Goal: Task Accomplishment & Management: Complete application form

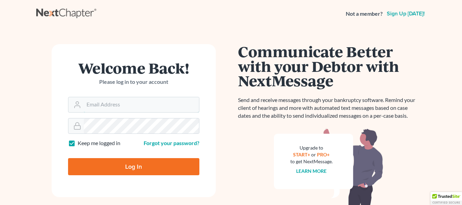
type input "[EMAIL_ADDRESS][DOMAIN_NAME]"
click at [133, 166] on input "Log In" at bounding box center [133, 166] width 131 height 17
type input "Thinking..."
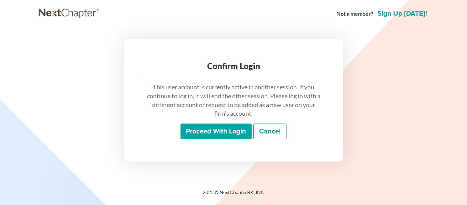
click at [218, 131] on input "Proceed with login" at bounding box center [216, 131] width 71 height 16
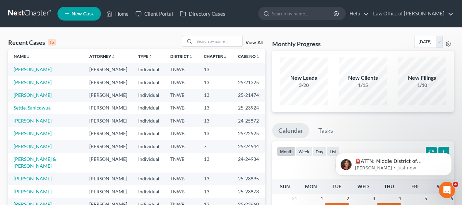
click at [75, 12] on span "New Case" at bounding box center [82, 13] width 23 height 5
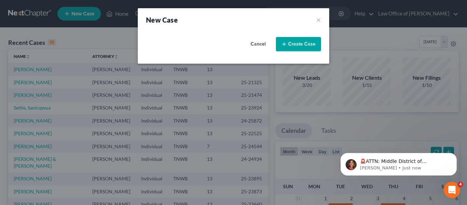
select select "76"
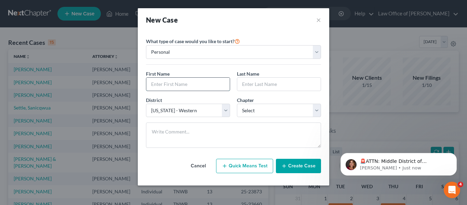
click at [153, 82] on input "text" at bounding box center [187, 84] width 83 height 13
type input "[PERSON_NAME]"
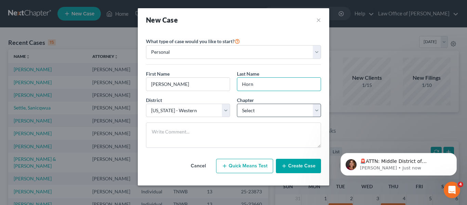
type input "Horn"
click at [316, 108] on select "Select 7 11 12 13" at bounding box center [279, 111] width 84 height 14
select select "0"
click at [237, 104] on select "Select 7 11 12 13" at bounding box center [279, 111] width 84 height 14
click at [293, 166] on button "Create Case" at bounding box center [298, 166] width 45 height 14
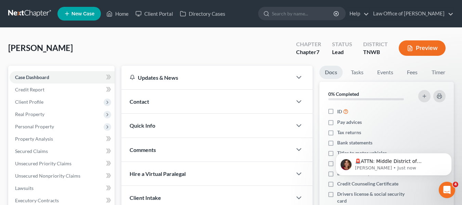
click at [140, 100] on span "Contact" at bounding box center [139, 101] width 19 height 6
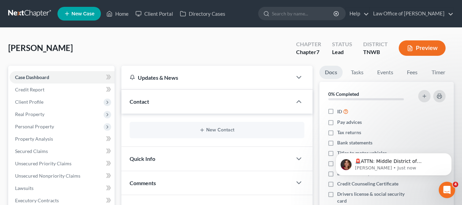
click at [167, 161] on div "Quick Info" at bounding box center [206, 159] width 171 height 24
click at [219, 126] on div "New Contact" at bounding box center [217, 130] width 175 height 16
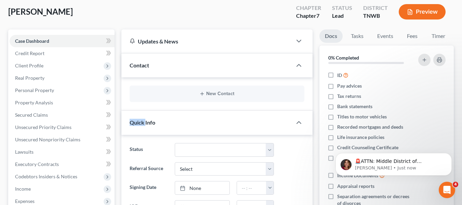
scroll to position [50, 0]
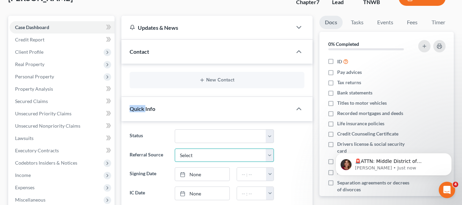
click at [271, 156] on select "Select Word Of Mouth Previous Clients Direct Mail Website Google Search Modern …" at bounding box center [224, 155] width 99 height 14
select select "1"
click at [175, 148] on select "Select Word Of Mouth Previous Clients Direct Mail Website Google Search Modern …" at bounding box center [224, 155] width 99 height 14
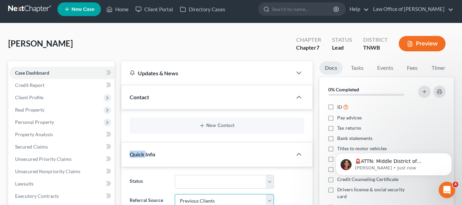
scroll to position [0, 0]
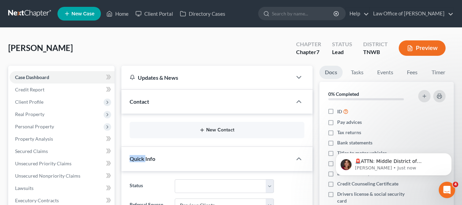
click at [228, 128] on button "New Contact" at bounding box center [217, 129] width 164 height 5
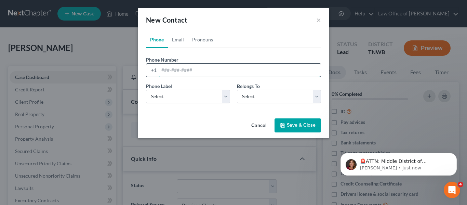
click at [174, 72] on input "tel" at bounding box center [240, 70] width 162 height 13
type input "901 356-0762"
click at [227, 95] on select "Select Mobile Home Work Other" at bounding box center [188, 97] width 84 height 14
select select "0"
click at [146, 90] on select "Select Mobile Home Work Other" at bounding box center [188, 97] width 84 height 14
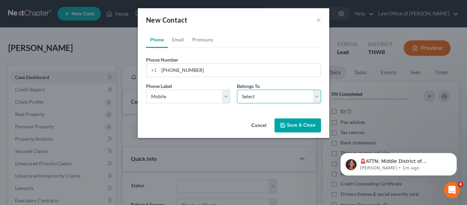
click at [317, 96] on select "Select Client Other" at bounding box center [279, 97] width 84 height 14
select select "0"
click at [237, 90] on select "Select Client Other" at bounding box center [279, 97] width 84 height 14
click at [298, 123] on button "Save & Close" at bounding box center [298, 125] width 47 height 14
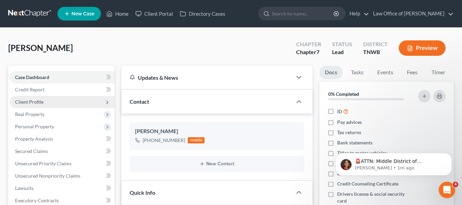
click at [31, 105] on span "Client Profile" at bounding box center [62, 102] width 105 height 12
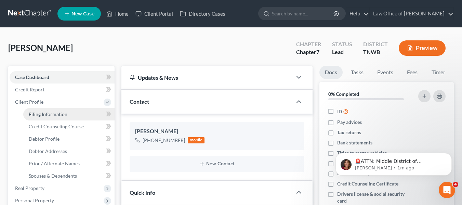
click at [44, 114] on span "Filing Information" at bounding box center [48, 114] width 39 height 6
select select "1"
select select "0"
select select "76"
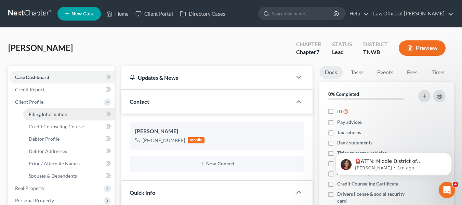
select select "44"
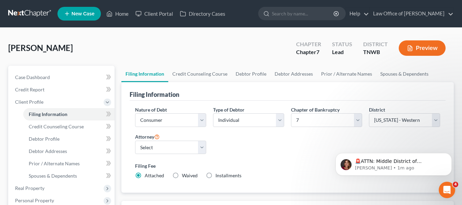
click at [215, 176] on label "Installments Installments" at bounding box center [228, 175] width 26 height 7
click at [218, 176] on input "Installments Installments" at bounding box center [220, 174] width 4 height 4
radio input "true"
radio input "false"
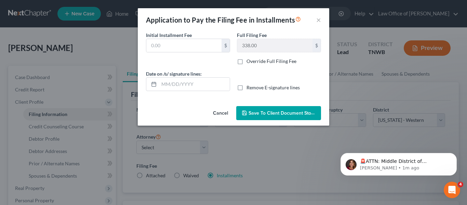
type input "0.00"
type input "09/10/2025"
click at [270, 118] on button "Save to Client Document Storage" at bounding box center [278, 113] width 85 height 14
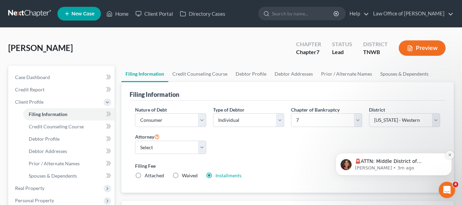
click at [450, 155] on icon "Dismiss notification" at bounding box center [449, 155] width 2 height 2
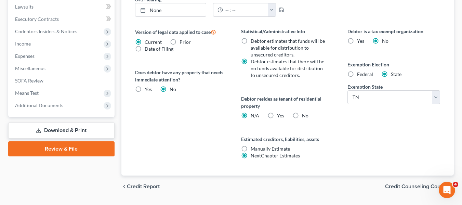
scroll to position [274, 0]
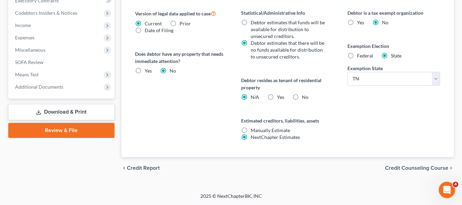
click at [429, 167] on span "Credit Counseling Course" at bounding box center [416, 167] width 63 height 5
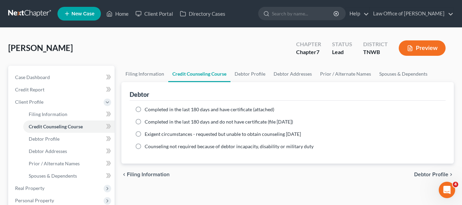
click at [145, 110] on label "Completed in the last 180 days and have certificate (attached)" at bounding box center [210, 109] width 130 height 7
click at [147, 110] on input "Completed in the last 180 days and have certificate (attached)" at bounding box center [149, 108] width 4 height 4
radio input "true"
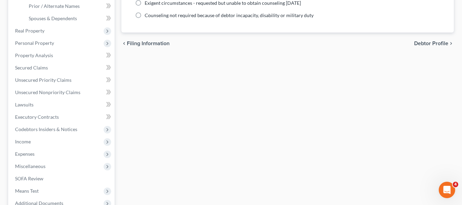
scroll to position [192, 0]
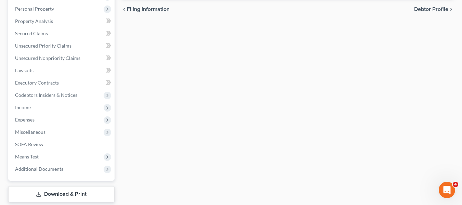
click at [432, 8] on span "Debtor Profile" at bounding box center [431, 8] width 34 height 5
select select "0"
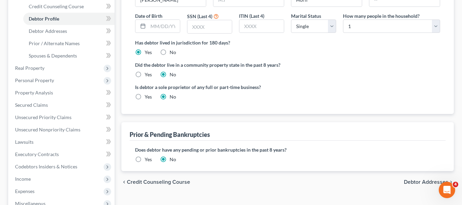
scroll to position [123, 0]
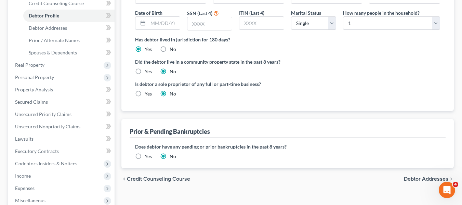
click at [145, 156] on label "Yes" at bounding box center [148, 156] width 7 height 7
click at [147, 156] on input "Yes" at bounding box center [149, 155] width 4 height 4
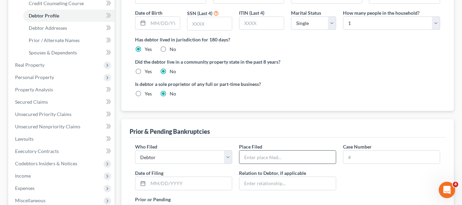
click at [253, 156] on input "text" at bounding box center [287, 156] width 96 height 13
type input "Wesztern District of TN"
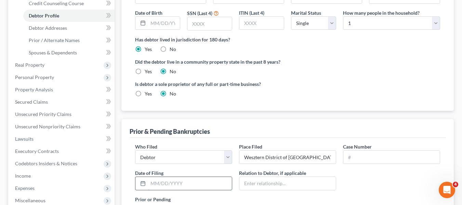
click at [150, 183] on input "text" at bounding box center [190, 183] width 84 height 13
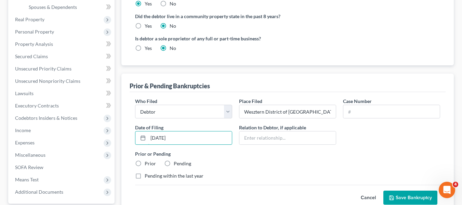
scroll to position [192, 0]
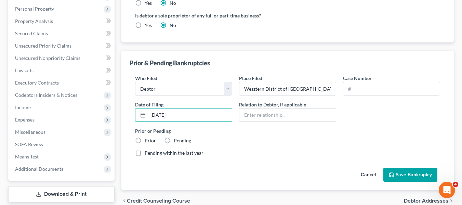
type input "11/20/23"
click at [145, 141] on label "Prior" at bounding box center [150, 140] width 11 height 7
click at [147, 141] on input "Prior" at bounding box center [149, 139] width 4 height 4
radio input "true"
click at [401, 173] on button "Save Bankruptcy" at bounding box center [410, 175] width 54 height 14
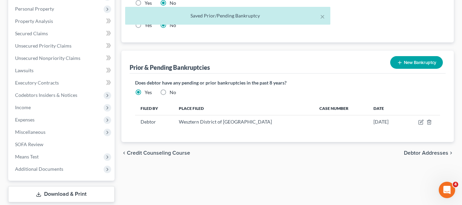
click at [423, 153] on span "Debtor Addresses" at bounding box center [426, 152] width 44 height 5
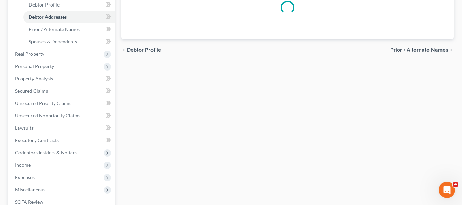
select select "0"
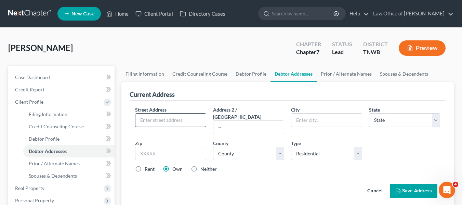
click at [166, 123] on input "text" at bounding box center [170, 120] width 70 height 13
type input "110 Woodchase Drive"
click at [301, 122] on input "text" at bounding box center [326, 120] width 70 height 13
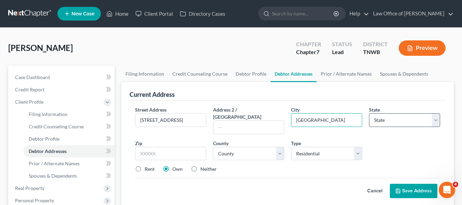
type input "Brighton"
click at [437, 119] on select "State AL AK AR AZ CA CO CT DE DC FL GA GU HI ID IL IN IA KS KY LA ME MD MA MI M…" at bounding box center [404, 120] width 71 height 14
select select "44"
click at [369, 113] on select "State AL AK AR AZ CA CO CT DE DC FL GA GU HI ID IL IN IA KS KY LA ME MD MA MI M…" at bounding box center [404, 120] width 71 height 14
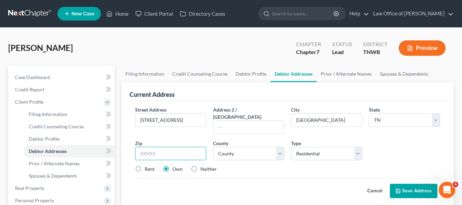
click at [137, 147] on input "text" at bounding box center [170, 154] width 71 height 14
type input "38011"
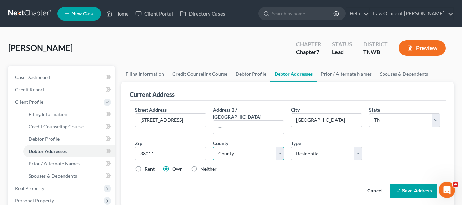
click at [280, 147] on select "County Anderson County Bedford County Benton County Bledsoe County Blount Count…" at bounding box center [248, 154] width 71 height 14
select select "83"
click at [213, 147] on select "County Anderson County Bedford County Benton County Bledsoe County Blount Count…" at bounding box center [248, 154] width 71 height 14
click at [145, 166] on label "Rent" at bounding box center [150, 169] width 10 height 7
click at [147, 166] on input "Rent" at bounding box center [149, 168] width 4 height 4
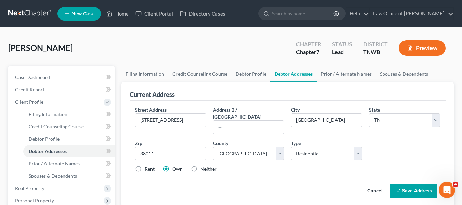
radio input "true"
click at [417, 184] on button "Save Address" at bounding box center [414, 191] width 48 height 14
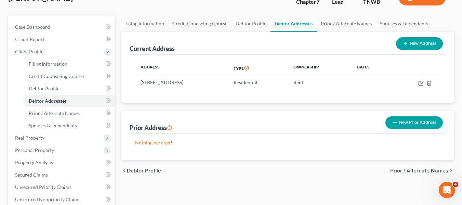
scroll to position [73, 0]
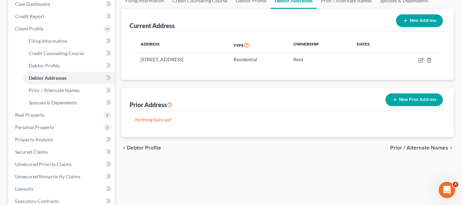
click at [432, 146] on span "Prior / Alternate Names" at bounding box center [419, 147] width 58 height 5
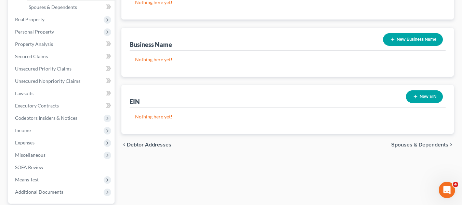
scroll to position [192, 0]
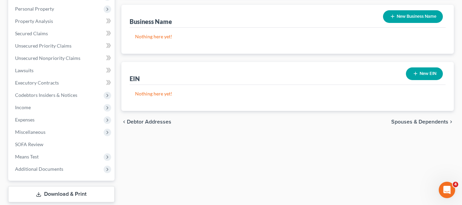
click at [426, 121] on span "Spouses & Dependents" at bounding box center [419, 121] width 57 height 5
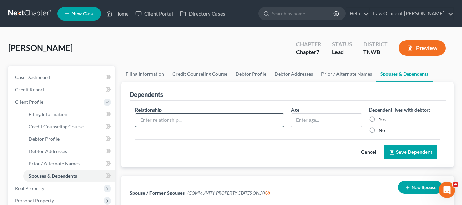
click at [208, 122] on input "text" at bounding box center [209, 120] width 148 height 13
type input "son"
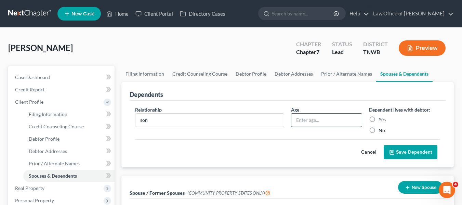
click at [292, 120] on input "text" at bounding box center [326, 120] width 70 height 13
type input "16"
click at [379, 118] on label "Yes" at bounding box center [382, 119] width 7 height 7
click at [381, 118] on input "Yes" at bounding box center [383, 118] width 4 height 4
radio input "true"
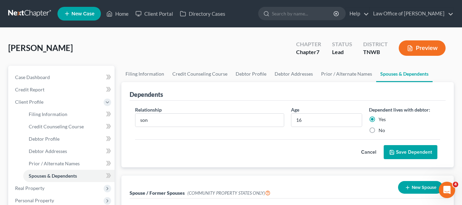
click at [412, 150] on button "Save Dependent" at bounding box center [411, 152] width 54 height 14
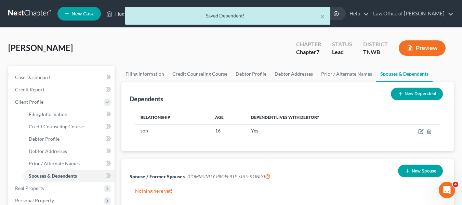
click at [404, 92] on button "New Dependent" at bounding box center [417, 94] width 52 height 13
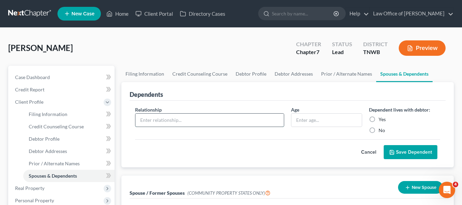
click at [154, 120] on input "text" at bounding box center [209, 120] width 148 height 13
type input "grandson"
click at [296, 116] on input "text" at bounding box center [326, 120] width 70 height 13
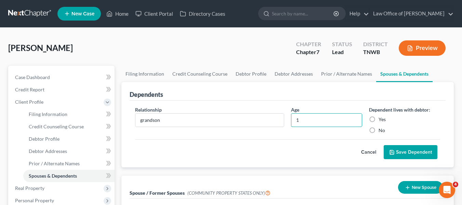
type input "1"
click at [379, 119] on label "Yes" at bounding box center [382, 119] width 7 height 7
click at [381, 119] on input "Yes" at bounding box center [383, 118] width 4 height 4
radio input "true"
click at [408, 150] on button "Save Dependent" at bounding box center [411, 152] width 54 height 14
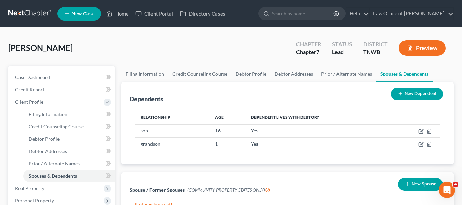
scroll to position [179, 0]
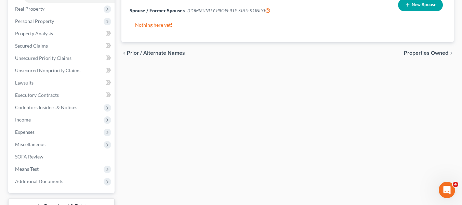
click at [429, 53] on span "Properties Owned" at bounding box center [426, 52] width 44 height 5
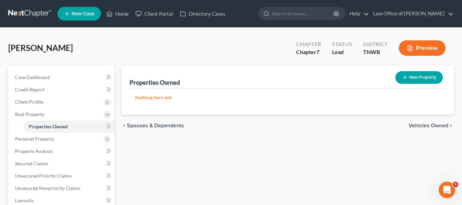
click at [427, 122] on div "chevron_left Spouses & Dependents Vehicles Owned chevron_right" at bounding box center [287, 126] width 332 height 22
click at [426, 126] on span "Vehicles Owned" at bounding box center [429, 125] width 40 height 5
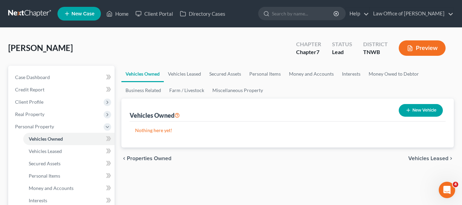
click at [413, 110] on button "New Vehicle" at bounding box center [421, 110] width 44 height 13
select select "0"
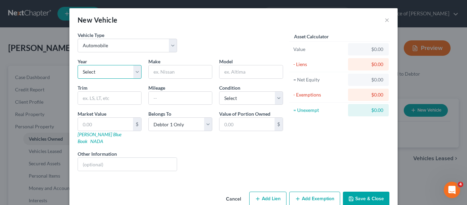
click at [135, 72] on select "Select 2026 2025 2024 2023 2022 2021 2020 2019 2018 2017 2016 2015 2014 2013 20…" at bounding box center [110, 72] width 64 height 14
select select "7"
click at [78, 65] on select "Select 2026 2025 2024 2023 2022 2021 2020 2019 2018 2017 2016 2015 2014 2013 20…" at bounding box center [110, 72] width 64 height 14
click at [151, 76] on input "text" at bounding box center [180, 71] width 63 height 13
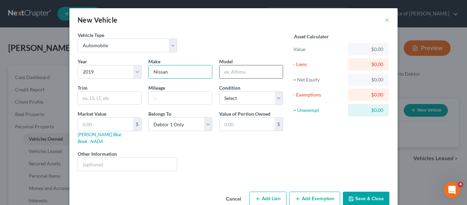
type input "Nissan"
click at [227, 72] on input "text" at bounding box center [251, 71] width 63 height 13
type input "Murano"
click at [151, 95] on input "text" at bounding box center [180, 98] width 63 height 13
type input "2"
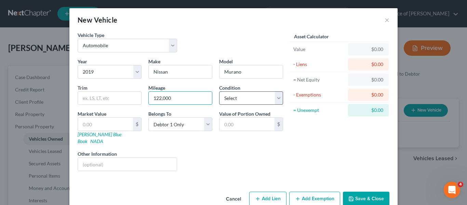
type input "122,000"
click at [277, 98] on select "Select Excellent Very Good Good Fair Poor" at bounding box center [251, 98] width 64 height 14
select select "2"
click at [219, 91] on select "Select Excellent Very Good Good Fair Poor" at bounding box center [251, 98] width 64 height 14
click at [102, 125] on input "text" at bounding box center [105, 124] width 55 height 13
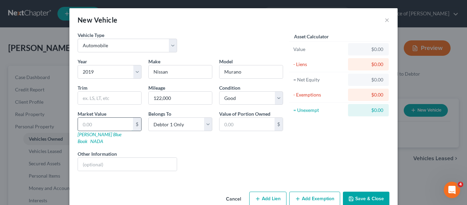
type input "1"
type input "1.00"
type input "15"
type input "15.00"
type input "150"
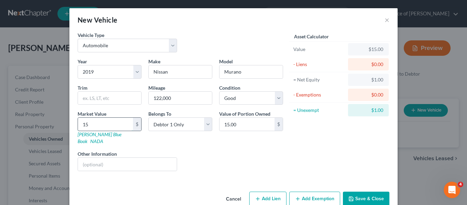
type input "150.00"
type input "1500"
type input "1,500.00"
type input "1,5000"
type input "15,000.00"
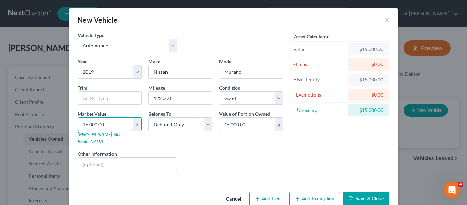
type input "15,000.00"
click at [258, 196] on icon "button" at bounding box center [257, 198] width 5 height 5
select select "0"
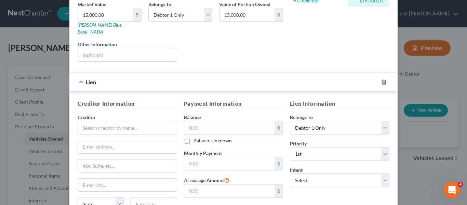
scroll to position [123, 0]
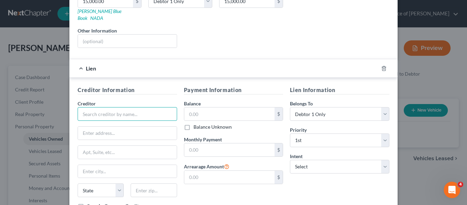
click at [80, 111] on input "text" at bounding box center [128, 114] width 100 height 14
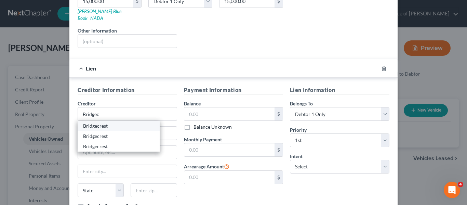
click at [101, 122] on div "Bridgecrest" at bounding box center [118, 125] width 71 height 7
type input "Bridgecrest"
type input "7300 East Hampton Avenue #101"
type input "Mesa"
select select "3"
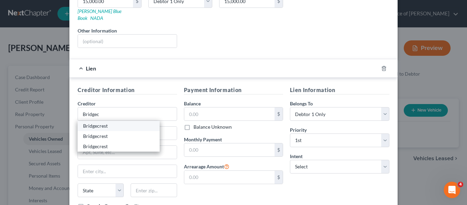
type input "85209-0000"
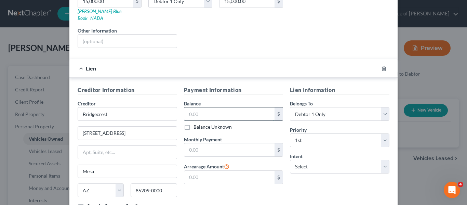
click at [185, 107] on input "text" at bounding box center [229, 113] width 91 height 13
type input "15,000.00"
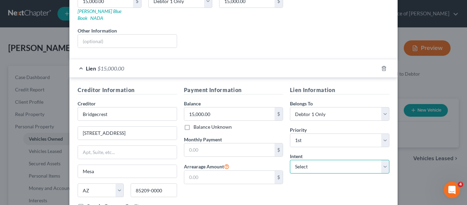
click at [383, 161] on select "Select Surrender Redeem Reaffirm Avoid Other" at bounding box center [340, 167] width 100 height 14
select select "2"
click at [290, 160] on select "Select Surrender Redeem Reaffirm Avoid Other" at bounding box center [340, 167] width 100 height 14
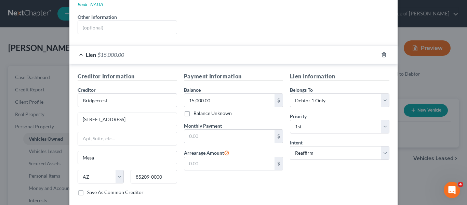
scroll to position [169, 0]
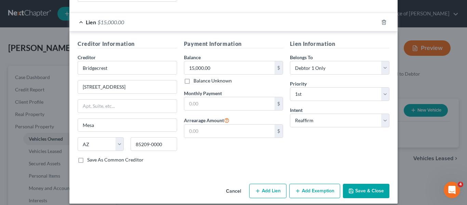
click at [295, 188] on icon "button" at bounding box center [297, 190] width 5 height 5
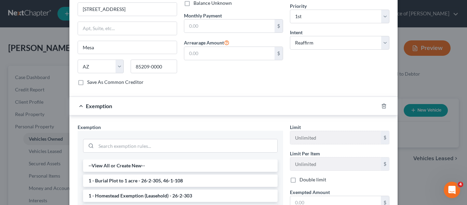
scroll to position [301, 0]
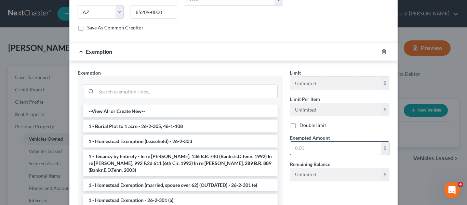
click at [290, 142] on input "text" at bounding box center [335, 148] width 91 height 13
type input "1.00"
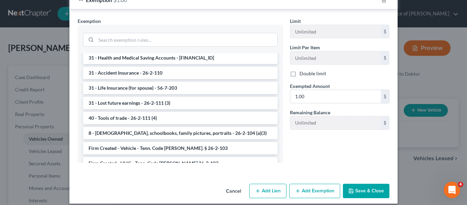
scroll to position [547, 0]
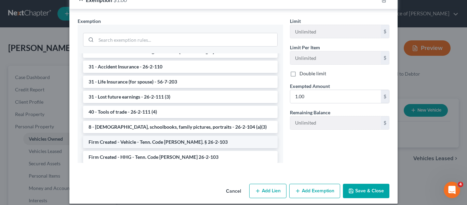
click at [187, 136] on li "Firm Created - Vehicle - Tenn. Code Ann. § 26-2-103" at bounding box center [180, 142] width 195 height 12
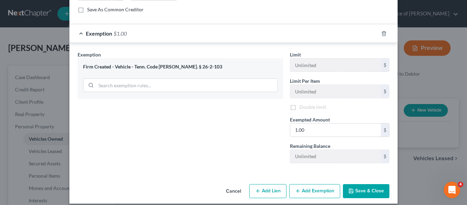
scroll to position [320, 0]
click at [357, 184] on button "Save & Close" at bounding box center [366, 191] width 47 height 14
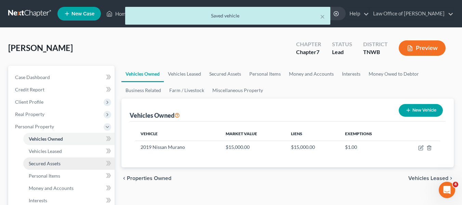
click at [58, 162] on span "Secured Assets" at bounding box center [45, 163] width 32 height 6
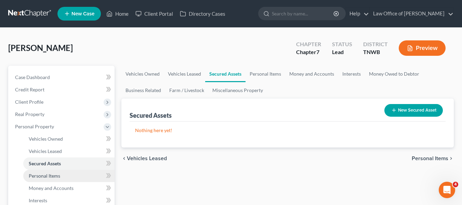
click at [50, 175] on span "Personal Items" at bounding box center [44, 176] width 31 height 6
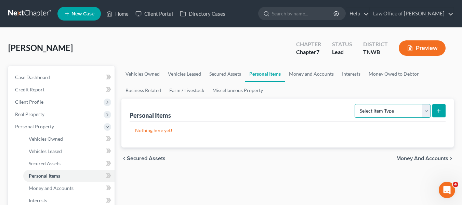
click at [425, 111] on select "Select Item Type Clothing Collectibles Of Value Electronics Firearms Household …" at bounding box center [393, 111] width 76 height 14
select select "clothing"
click at [355, 104] on select "Select Item Type Clothing Collectibles Of Value Electronics Firearms Household …" at bounding box center [393, 111] width 76 height 14
click at [440, 108] on icon "submit" at bounding box center [438, 110] width 5 height 5
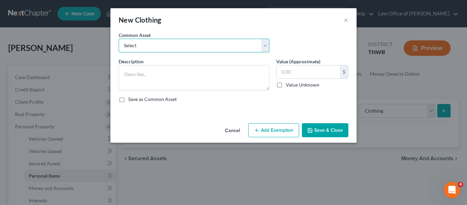
click at [265, 45] on select "Select Clothes" at bounding box center [194, 46] width 151 height 14
select select "0"
click at [119, 39] on select "Select Clothes" at bounding box center [194, 46] width 151 height 14
type textarea "Clothes"
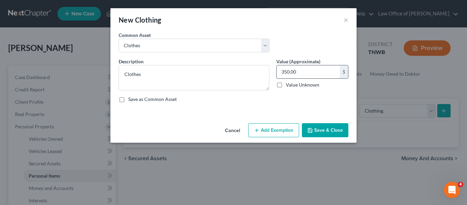
click at [281, 69] on input "350.00" at bounding box center [308, 71] width 63 height 13
type input "600.00"
click at [278, 128] on button "Add Exemption" at bounding box center [273, 130] width 51 height 14
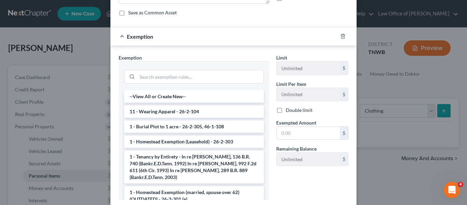
scroll to position [100, 0]
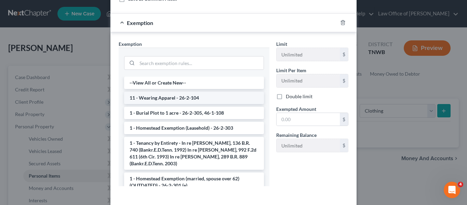
click at [197, 97] on li "11 - Wearing Apparel - 26-2-104" at bounding box center [194, 98] width 140 height 12
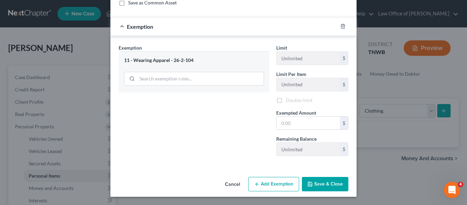
scroll to position [97, 0]
click at [279, 121] on input "text" at bounding box center [308, 123] width 63 height 13
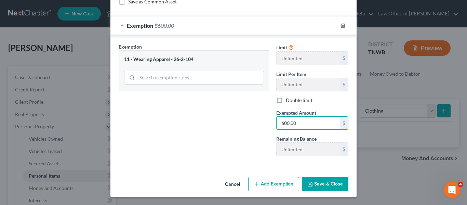
type input "600.00"
click at [320, 179] on button "Save & Close" at bounding box center [325, 184] width 47 height 14
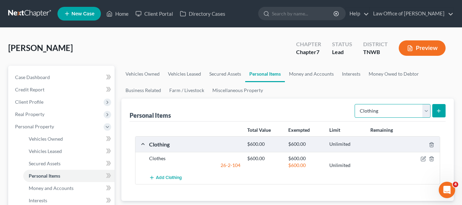
click at [426, 109] on select "Select Item Type Clothing Collectibles Of Value Electronics Firearms Household …" at bounding box center [393, 111] width 76 height 14
select select "electronics"
click at [355, 104] on select "Select Item Type Clothing Collectibles Of Value Electronics Firearms Household …" at bounding box center [393, 111] width 76 height 14
click at [438, 110] on icon "submit" at bounding box center [438, 110] width 5 height 5
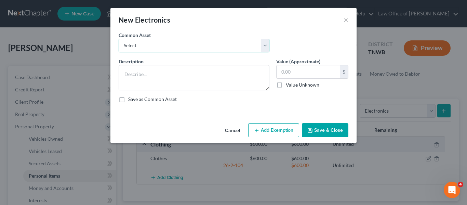
click at [265, 45] on select "Select Cell phone, TV ,TV . DVD player" at bounding box center [194, 46] width 151 height 14
select select "0"
click at [119, 39] on select "Select Cell phone, TV ,TV . DVD player" at bounding box center [194, 46] width 151 height 14
type textarea "Cell phone, TV ,TV . DVD player"
type input "800.00"
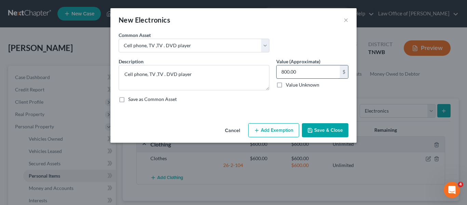
click at [281, 70] on input "800.00" at bounding box center [308, 71] width 63 height 13
type input "1,000.00"
click at [273, 127] on button "Add Exemption" at bounding box center [273, 130] width 51 height 14
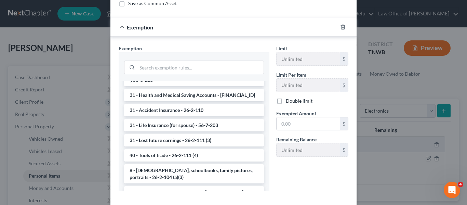
scroll to position [597, 0]
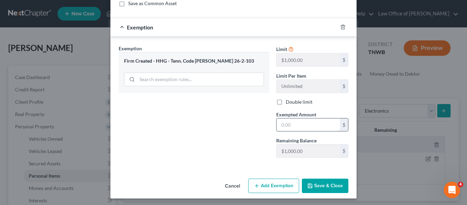
click at [277, 127] on input "text" at bounding box center [308, 124] width 63 height 13
type input "1,000.00"
click at [322, 184] on button "Save & Close" at bounding box center [325, 186] width 47 height 14
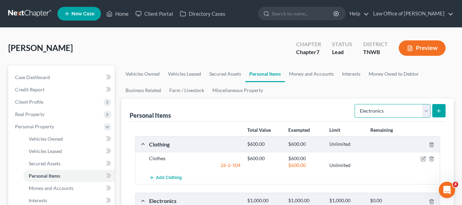
click at [427, 110] on select "Select Item Type Clothing Collectibles Of Value Electronics Firearms Household …" at bounding box center [393, 111] width 76 height 14
select select "household_goods"
click at [355, 104] on select "Select Item Type Clothing Collectibles Of Value Electronics Firearms Household …" at bounding box center [393, 111] width 76 height 14
click at [439, 110] on line "submit" at bounding box center [439, 110] width 0 height 3
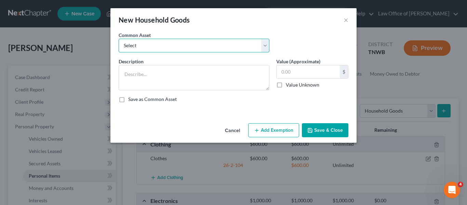
click at [266, 44] on select "Select HHG" at bounding box center [194, 46] width 151 height 14
select select "0"
click at [119, 39] on select "Select HHG" at bounding box center [194, 46] width 151 height 14
type textarea "HHG"
type input "650.00"
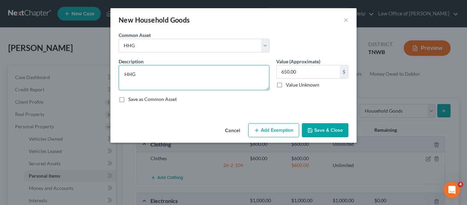
click at [150, 76] on textarea "HHG" at bounding box center [194, 77] width 151 height 25
type textarea "H"
type textarea "LR, BR, BR, BR Ref. Stove, Microwave, Dinett"
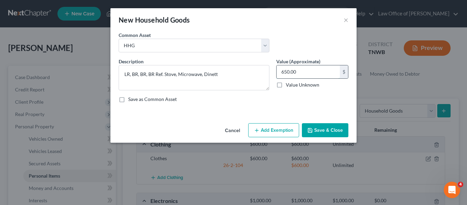
click at [298, 70] on input "650.00" at bounding box center [308, 71] width 63 height 13
type input "900.00"
click at [270, 131] on button "Add Exemption" at bounding box center [273, 130] width 51 height 14
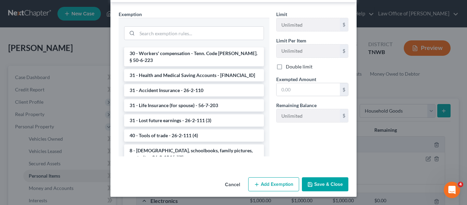
scroll to position [638, 0]
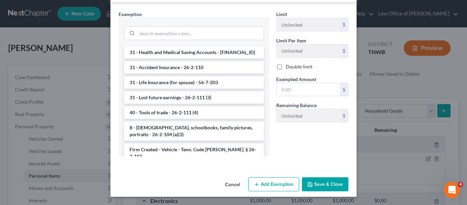
click at [169, 165] on li "Firm Created - HHG - Tenn. Code Ann 26-2-103" at bounding box center [194, 174] width 140 height 19
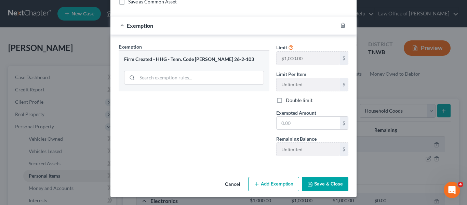
scroll to position [97, 0]
click at [277, 123] on input "text" at bounding box center [308, 123] width 63 height 13
type input "900.00"
click at [314, 182] on button "Save & Close" at bounding box center [325, 184] width 47 height 14
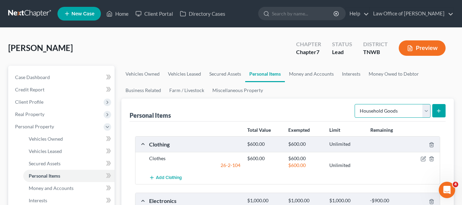
click at [426, 110] on select "Select Item Type Clothing Collectibles Of Value Electronics Firearms Household …" at bounding box center [393, 111] width 76 height 14
select select "jewelry"
click at [355, 104] on select "Select Item Type Clothing Collectibles Of Value Electronics Firearms Household …" at bounding box center [393, 111] width 76 height 14
click at [438, 108] on icon "submit" at bounding box center [438, 110] width 5 height 5
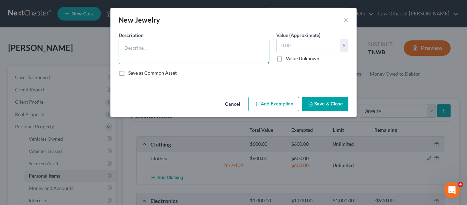
click at [190, 55] on textarea at bounding box center [194, 51] width 151 height 25
type textarea "Apple Watch , neclace, ring"
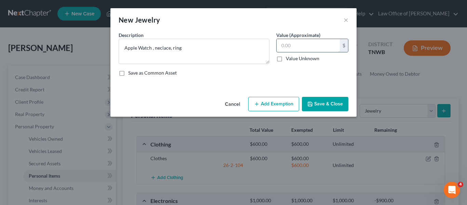
click at [282, 45] on input "text" at bounding box center [308, 45] width 63 height 13
type input "400.00"
click at [279, 106] on button "Add Exemption" at bounding box center [273, 104] width 51 height 14
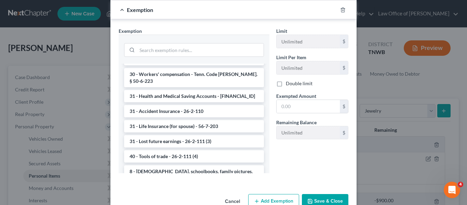
scroll to position [620, 0]
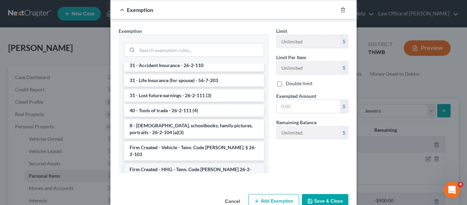
click at [202, 163] on li "Firm Created - HHG - Tenn. Code Ann 26-2-103" at bounding box center [194, 172] width 140 height 19
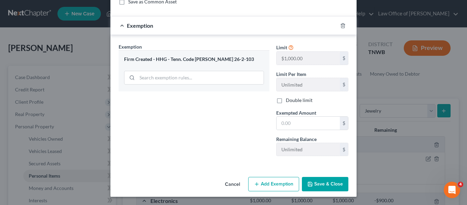
scroll to position [71, 0]
click at [277, 124] on input "text" at bounding box center [308, 123] width 63 height 13
type input "400.00"
click at [317, 180] on button "Save & Close" at bounding box center [325, 184] width 47 height 14
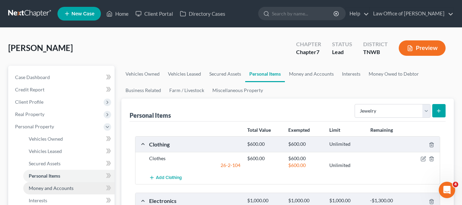
click at [78, 187] on link "Money and Accounts" at bounding box center [68, 188] width 91 height 12
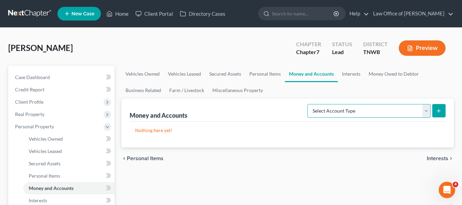
click at [426, 110] on select "Select Account Type Brokerage Cash on Hand Certificates of Deposit Checking Acc…" at bounding box center [368, 111] width 123 height 14
select select "checking"
click at [309, 104] on select "Select Account Type Brokerage Cash on Hand Certificates of Deposit Checking Acc…" at bounding box center [368, 111] width 123 height 14
click at [438, 110] on icon "submit" at bounding box center [438, 110] width 5 height 5
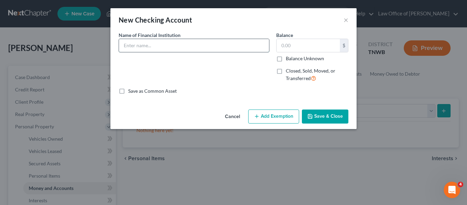
click at [176, 40] on input "text" at bounding box center [194, 45] width 150 height 13
type input "Capital One"
click at [282, 44] on input "text" at bounding box center [308, 45] width 63 height 13
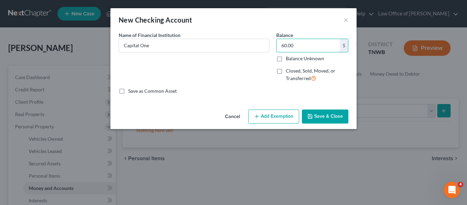
type input "60.00"
click at [280, 113] on button "Add Exemption" at bounding box center [273, 116] width 51 height 14
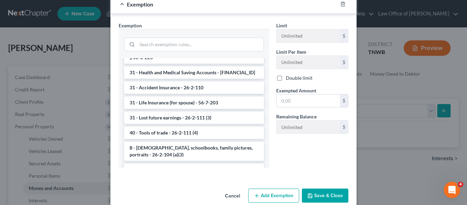
scroll to position [606, 0]
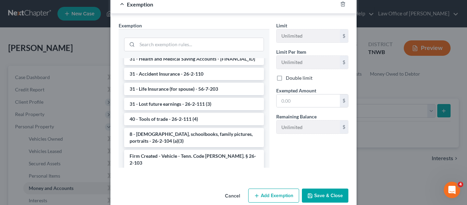
click at [226, 194] on li "Firm Created - Cash - Tenn Code Ann 26-2-103" at bounding box center [194, 200] width 140 height 12
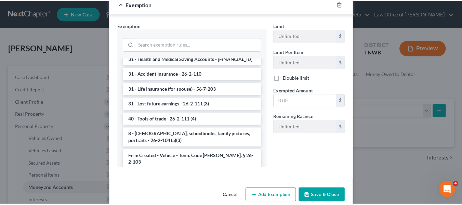
scroll to position [84, 0]
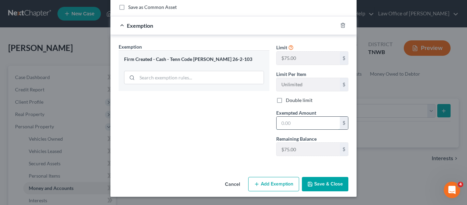
click at [281, 121] on input "text" at bounding box center [308, 123] width 63 height 13
type input "60.00"
click at [321, 182] on button "Save & Close" at bounding box center [325, 184] width 47 height 14
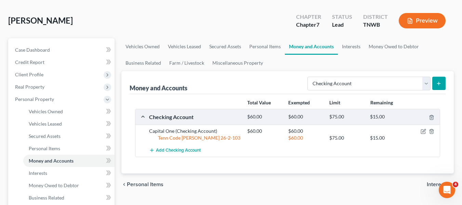
scroll to position [68, 0]
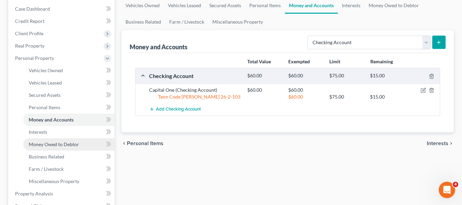
click at [65, 141] on span "Money Owed to Debtor" at bounding box center [54, 144] width 50 height 6
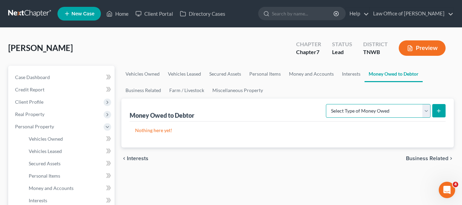
click at [426, 111] on select "Select Type of Money Owed Accounts Receivable Alimony Child Support Claims Agai…" at bounding box center [378, 111] width 105 height 14
select select "expected_tax_refund"
click at [327, 104] on select "Select Type of Money Owed Accounts Receivable Alimony Child Support Claims Agai…" at bounding box center [378, 111] width 105 height 14
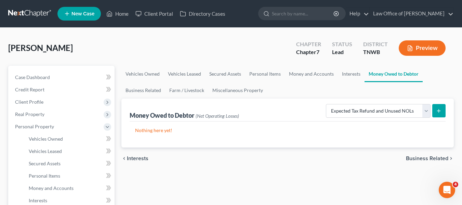
click at [438, 110] on icon "submit" at bounding box center [438, 110] width 5 height 5
select select "0"
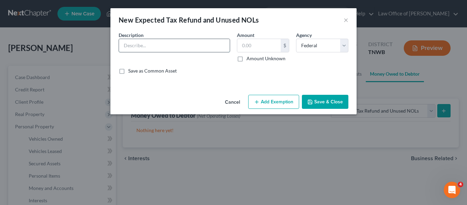
click at [204, 50] on input "text" at bounding box center [174, 45] width 111 height 13
click at [242, 43] on input "text" at bounding box center [258, 45] width 43 height 13
click at [174, 45] on input "IRS Refund" at bounding box center [174, 45] width 111 height 13
type input "IRS Refund(2,274.00)"
click at [280, 101] on button "Add Exemption" at bounding box center [273, 102] width 51 height 14
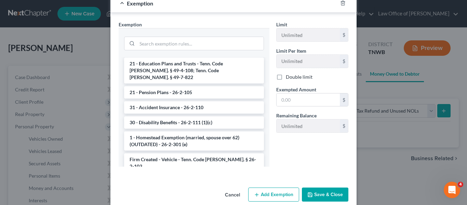
scroll to position [631, 0]
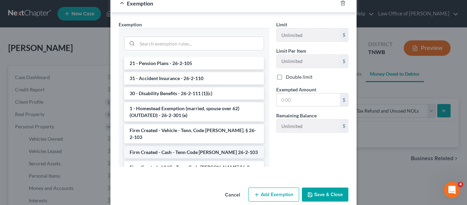
click at [195, 146] on li "Firm Created - Cash - Tenn Code Ann 26-2-103" at bounding box center [194, 152] width 140 height 12
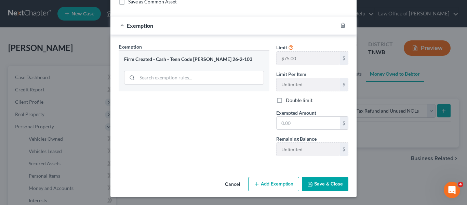
scroll to position [69, 0]
click at [277, 121] on input "text" at bounding box center [308, 123] width 63 height 13
type input "00.00"
click at [274, 184] on button "Add Exemption" at bounding box center [273, 184] width 51 height 14
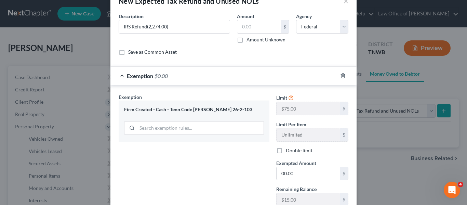
scroll to position [0, 0]
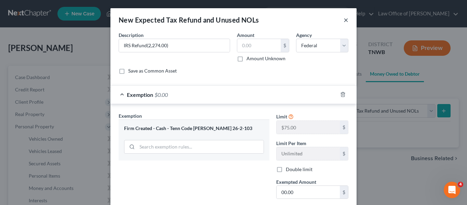
click at [344, 20] on button "×" at bounding box center [346, 20] width 5 height 8
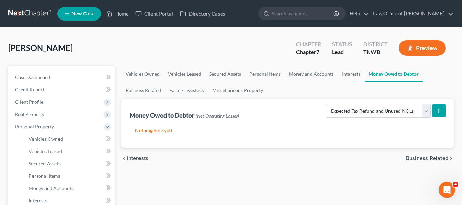
click at [440, 108] on icon "submit" at bounding box center [438, 110] width 5 height 5
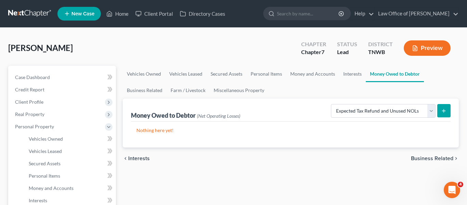
select select "0"
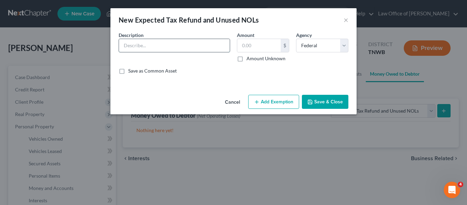
click at [197, 47] on input "text" at bounding box center [174, 45] width 111 height 13
type input "2024 IRS Refund (2,024.00)"
click at [256, 42] on input "text" at bounding box center [258, 45] width 43 height 13
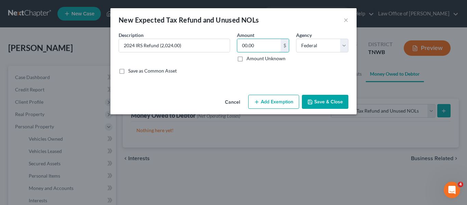
type input "00.00"
click at [274, 103] on button "Add Exemption" at bounding box center [273, 102] width 51 height 14
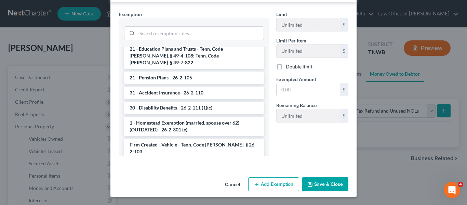
scroll to position [615, 0]
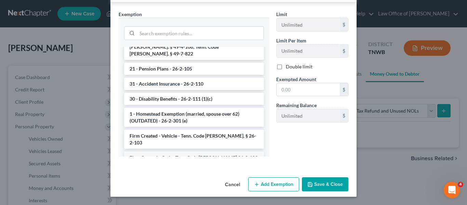
click at [194, 151] on li "Firm Created - Cash - Tenn Code Ann 26-2-103" at bounding box center [194, 157] width 140 height 12
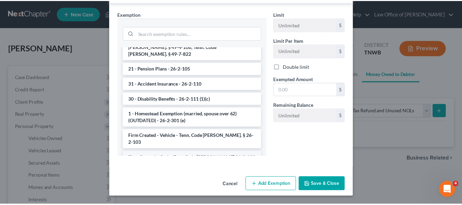
scroll to position [69, 0]
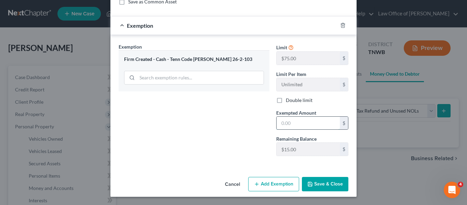
click at [279, 122] on input "text" at bounding box center [308, 123] width 63 height 13
type input "00.00"
click at [318, 180] on button "Save & Close" at bounding box center [325, 184] width 47 height 14
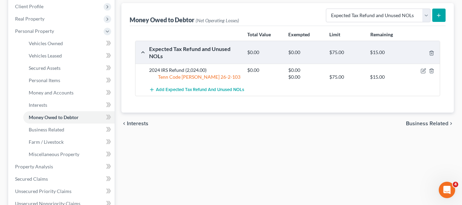
scroll to position [100, 0]
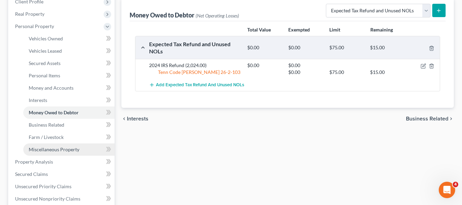
click at [73, 150] on span "Miscellaneous Property" at bounding box center [54, 149] width 51 height 6
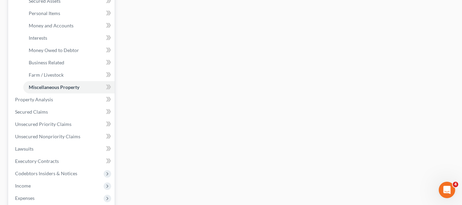
scroll to position [169, 0]
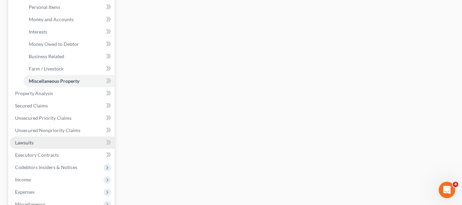
click at [22, 143] on span "Lawsuits" at bounding box center [24, 143] width 18 height 6
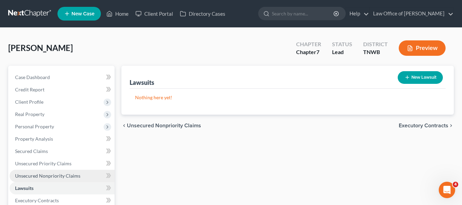
click at [53, 176] on span "Unsecured Nonpriority Claims" at bounding box center [47, 176] width 65 height 6
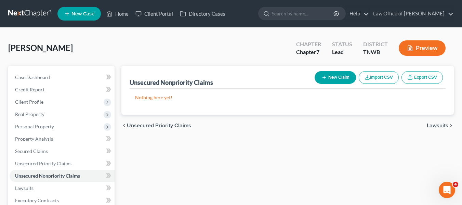
click at [332, 76] on button "New Claim" at bounding box center [335, 77] width 41 height 13
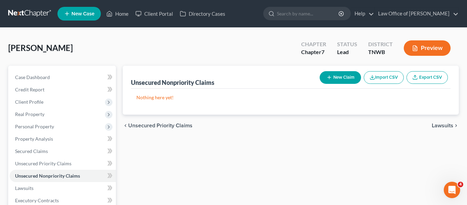
select select "0"
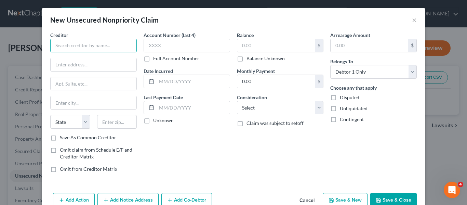
click at [56, 44] on input "text" at bounding box center [93, 46] width 87 height 14
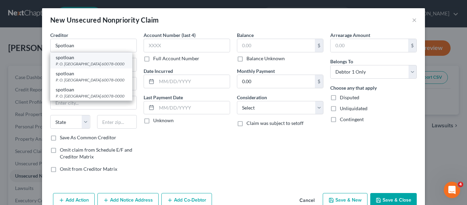
click at [61, 63] on div "P. O. Box 927, Palatine, IL 60078-0000" at bounding box center [91, 64] width 71 height 6
type input "spotloan"
type input "P. O. Box 927"
type input "Palatine"
select select "14"
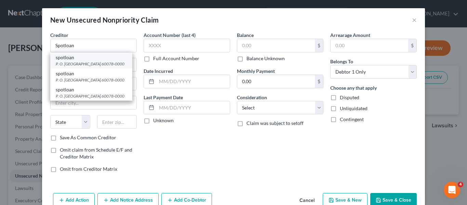
type input "60078-0000"
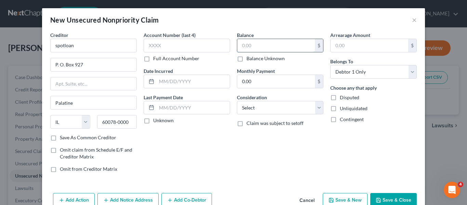
click at [239, 44] on input "text" at bounding box center [276, 45] width 78 height 13
type input "400.00"
click at [340, 199] on button "Save & New" at bounding box center [345, 200] width 45 height 14
select select "0"
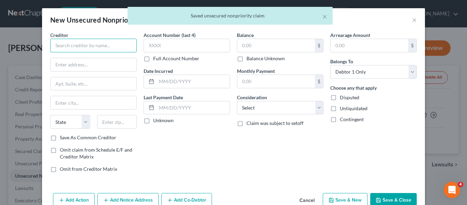
click at [57, 42] on input "text" at bounding box center [93, 46] width 87 height 14
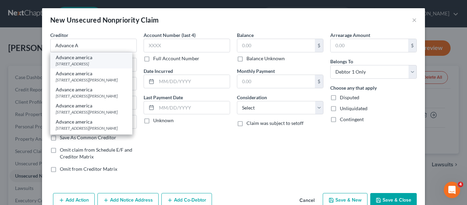
click at [65, 61] on div "8253 Hwy 51 N, Millington, TN 38053" at bounding box center [91, 64] width 71 height 6
type input "Advance america"
type input "8253 Hwy 51 N"
type input "Millington"
select select "44"
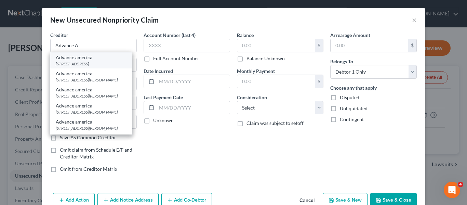
type input "38053"
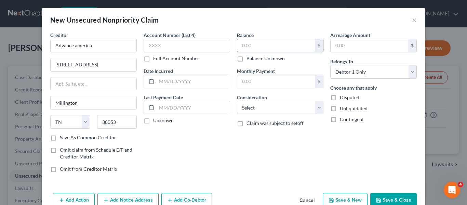
click at [247, 44] on input "text" at bounding box center [276, 45] width 78 height 13
type input "1,600.00"
click at [161, 42] on input "text" at bounding box center [187, 46] width 87 height 14
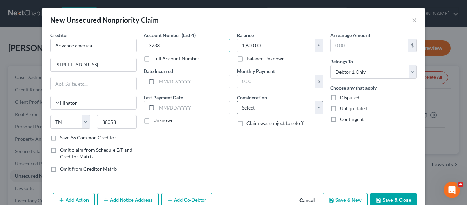
type input "3233"
click at [318, 108] on select "Select Cable / Satellite Services Collection Agency Credit Card Debt Debt Couns…" at bounding box center [280, 108] width 87 height 14
select select "10"
click at [237, 101] on select "Select Cable / Satellite Services Collection Agency Credit Card Debt Debt Couns…" at bounding box center [280, 108] width 87 height 14
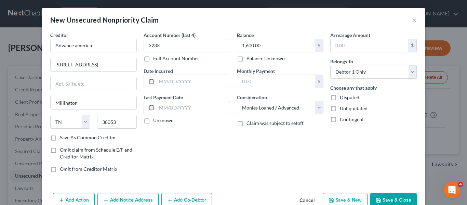
click at [398, 199] on button "Save & Close" at bounding box center [393, 200] width 47 height 14
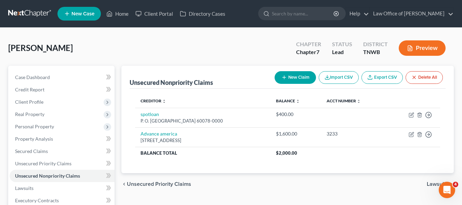
click at [295, 77] on button "New Claim" at bounding box center [295, 77] width 41 height 13
select select "0"
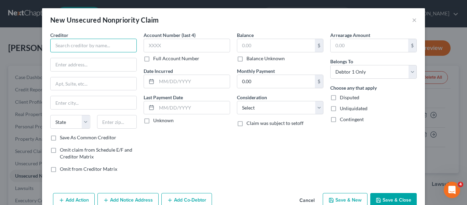
click at [102, 47] on input "text" at bounding box center [93, 46] width 87 height 14
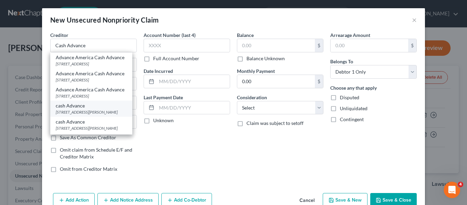
click at [79, 108] on div "cash Advance" at bounding box center [91, 105] width 71 height 7
type input "cash Advance"
type input "3265 Austin peay"
type input "Memphis"
select select "44"
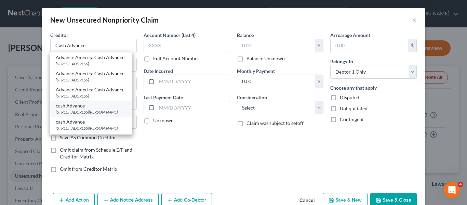
type input "38128-0000"
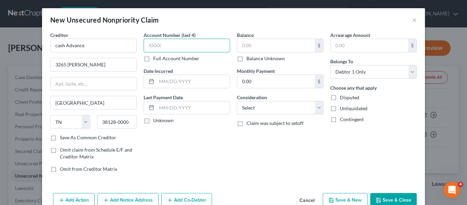
click at [166, 47] on input "text" at bounding box center [187, 46] width 87 height 14
click at [244, 47] on input "text" at bounding box center [276, 45] width 78 height 13
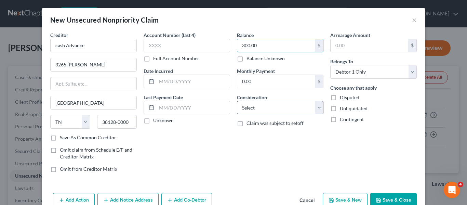
type input "300.00"
click at [317, 107] on select "Select Cable / Satellite Services Collection Agency Credit Card Debt Debt Couns…" at bounding box center [280, 108] width 87 height 14
select select "10"
click at [237, 101] on select "Select Cable / Satellite Services Collection Agency Credit Card Debt Debt Couns…" at bounding box center [280, 108] width 87 height 14
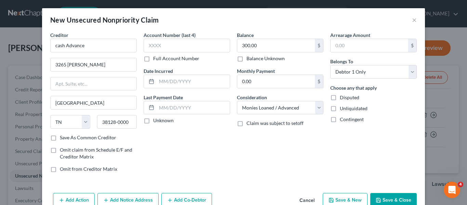
click at [350, 198] on button "Save & New" at bounding box center [345, 200] width 45 height 14
select select "0"
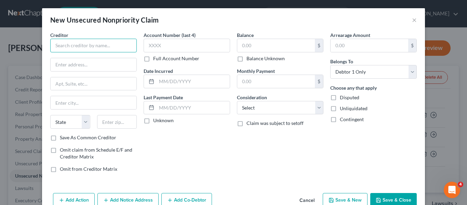
click at [67, 43] on input "text" at bounding box center [93, 46] width 87 height 14
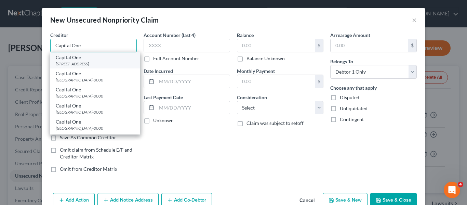
type input "Capital One"
click at [69, 60] on div "Capital One" at bounding box center [95, 57] width 79 height 7
type input "PO Box 30285"
type input "Salt Lake City"
select select "46"
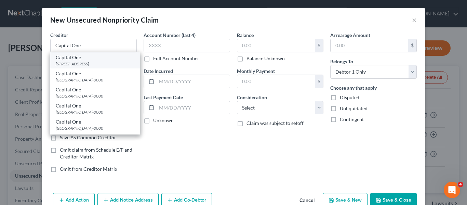
type input "84130-0285"
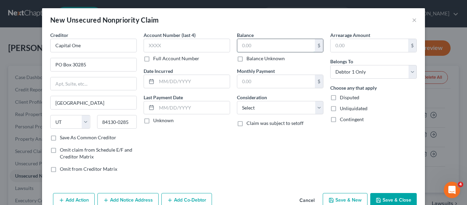
click at [243, 46] on input "text" at bounding box center [276, 45] width 78 height 13
type input "400.00"
click at [317, 110] on select "Select Cable / Satellite Services Collection Agency Credit Card Debt Debt Couns…" at bounding box center [280, 108] width 87 height 14
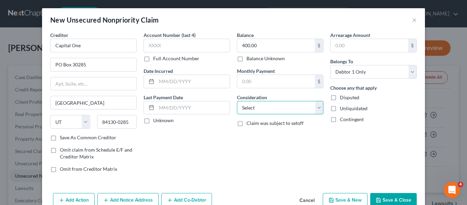
select select "2"
click at [237, 101] on select "Select Cable / Satellite Services Collection Agency Credit Card Debt Debt Couns…" at bounding box center [280, 108] width 87 height 14
click at [348, 200] on button "Save & New" at bounding box center [345, 200] width 45 height 14
select select "0"
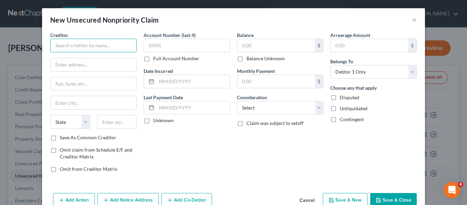
click at [92, 47] on input "text" at bounding box center [93, 46] width 87 height 14
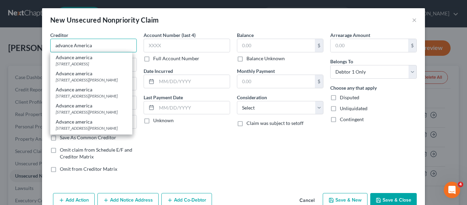
click at [92, 47] on input "advance America" at bounding box center [93, 46] width 87 height 14
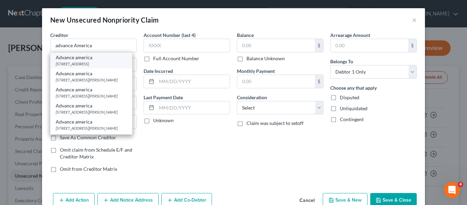
click at [85, 66] on div "8253 Hwy 51 N, Millington, TN 38053" at bounding box center [91, 64] width 71 height 6
type input "Advance america"
type input "8253 Hwy 51 N"
type input "Millington"
select select "44"
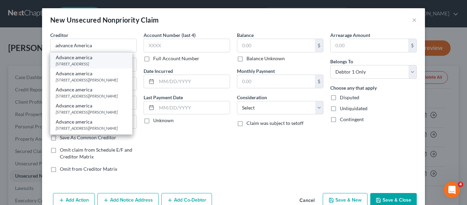
type input "38053"
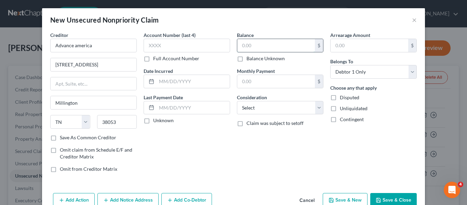
click at [238, 43] on input "text" at bounding box center [276, 45] width 78 height 13
type input "1,200.00"
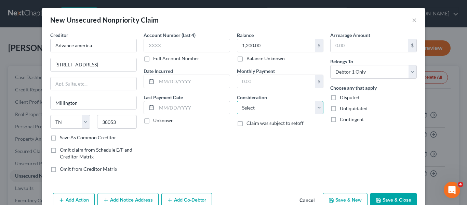
click at [317, 107] on select "Select Cable / Satellite Services Collection Agency Credit Card Debt Debt Couns…" at bounding box center [280, 108] width 87 height 14
select select "10"
click at [237, 101] on select "Select Cable / Satellite Services Collection Agency Credit Card Debt Debt Couns…" at bounding box center [280, 108] width 87 height 14
click at [341, 197] on button "Save & New" at bounding box center [345, 200] width 45 height 14
select select "0"
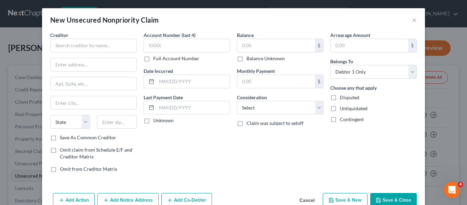
type input "0.00"
click at [392, 200] on button "Save & Close" at bounding box center [393, 200] width 47 height 14
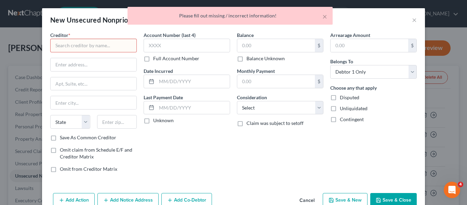
click at [91, 42] on input "text" at bounding box center [93, 46] width 87 height 14
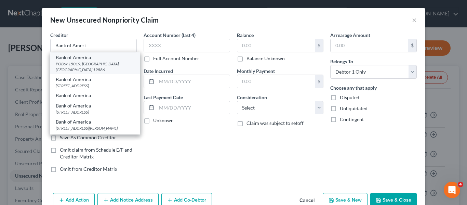
click at [84, 58] on div "Bank of America" at bounding box center [95, 57] width 79 height 7
type input "Bank of America"
type input "POBox 15019"
type input "Wilmington"
select select "7"
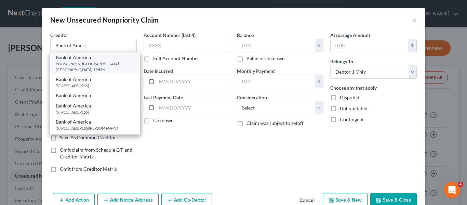
type input "19886"
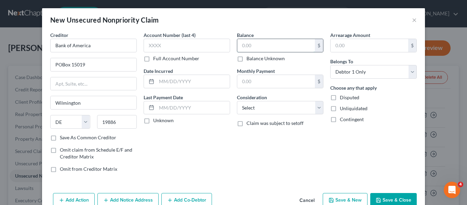
click at [238, 45] on input "text" at bounding box center [276, 45] width 78 height 13
type input "2,500.00"
click at [318, 108] on select "Select Cable / Satellite Services Collection Agency Credit Card Debt Debt Couns…" at bounding box center [280, 108] width 87 height 14
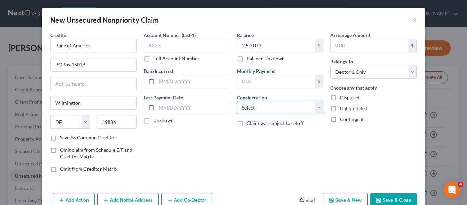
select select "2"
click at [237, 101] on select "Select Cable / Satellite Services Collection Agency Credit Card Debt Debt Couns…" at bounding box center [280, 108] width 87 height 14
click at [387, 198] on button "Save & Close" at bounding box center [393, 200] width 47 height 14
type input "0.00"
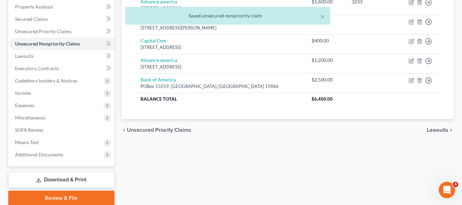
scroll to position [150, 0]
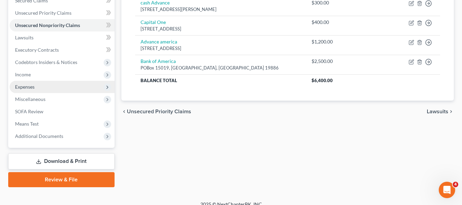
click at [38, 91] on span "Expenses" at bounding box center [62, 87] width 105 height 12
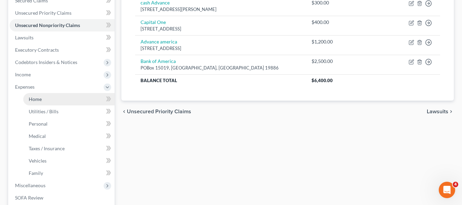
click at [41, 101] on span "Home" at bounding box center [35, 99] width 13 height 6
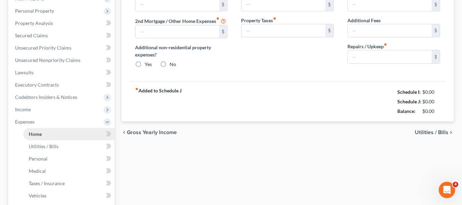
type input "0.00"
radio input "true"
type input "0.00"
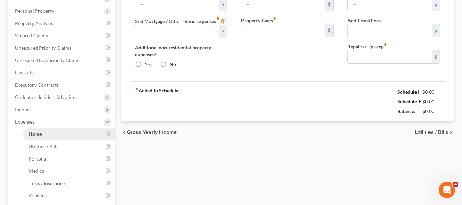
type input "0.00"
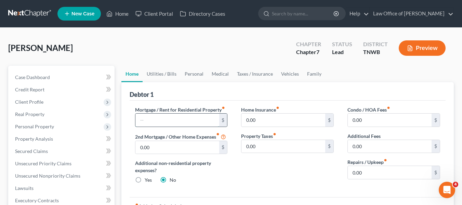
click at [169, 117] on input "text" at bounding box center [177, 120] width 84 height 13
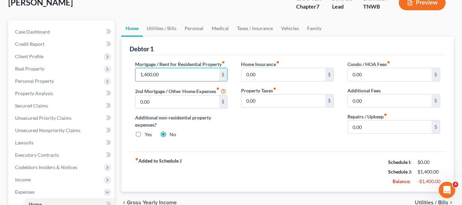
scroll to position [59, 0]
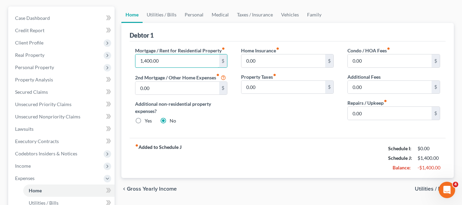
type input "1,400.00"
click at [425, 186] on span "Utilities / Bills" at bounding box center [432, 188] width 34 height 5
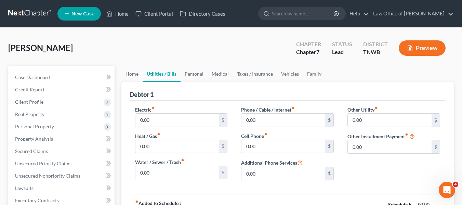
click at [425, 186] on div "Electric fiber_manual_record 0.00 $ Heat / Gas fiber_manual_record 0.00 $ Water…" at bounding box center [288, 147] width 316 height 93
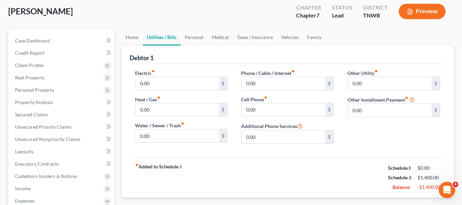
scroll to position [45, 0]
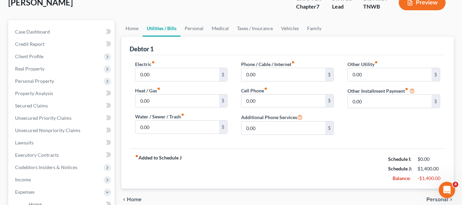
click at [435, 198] on span "Personal" at bounding box center [437, 199] width 22 height 5
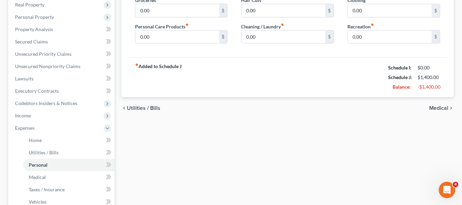
scroll to position [155, 0]
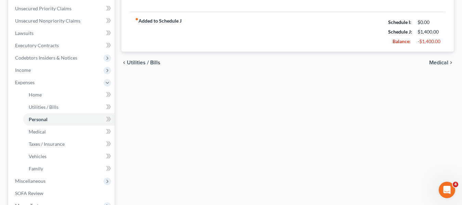
click at [435, 60] on span "Medical" at bounding box center [438, 62] width 19 height 5
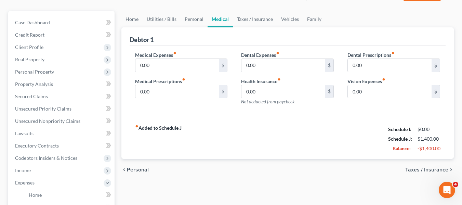
scroll to position [68, 0]
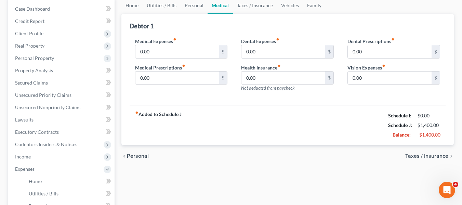
click at [425, 155] on span "Taxes / Insurance" at bounding box center [426, 155] width 43 height 5
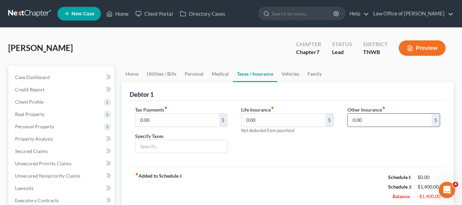
click at [352, 119] on input "0.00" at bounding box center [390, 120] width 84 height 13
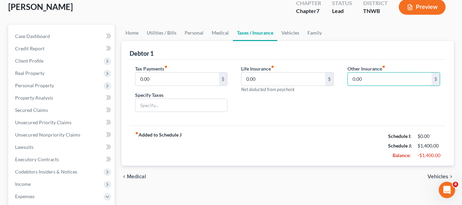
scroll to position [68, 0]
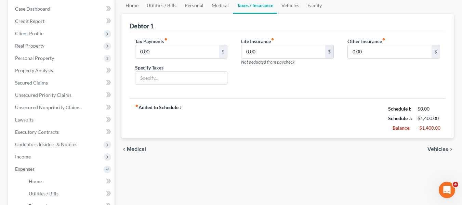
click at [437, 148] on span "Vehicles" at bounding box center [437, 148] width 21 height 5
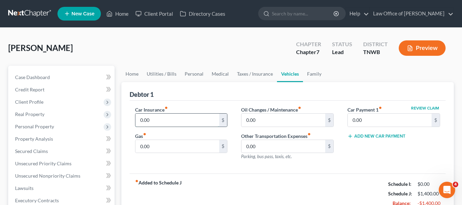
click at [181, 124] on input "0.00" at bounding box center [177, 120] width 84 height 13
type input "280.00"
click at [352, 120] on input "0.00" at bounding box center [390, 120] width 84 height 13
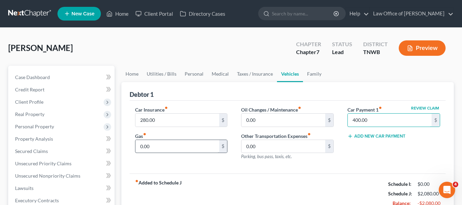
type input "400.00"
click at [140, 144] on input "0.00" at bounding box center [177, 146] width 84 height 13
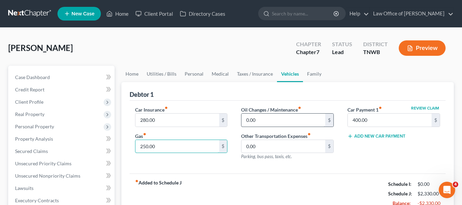
type input "250.00"
click at [244, 117] on input "0.00" at bounding box center [283, 120] width 84 height 13
type input "60.00"
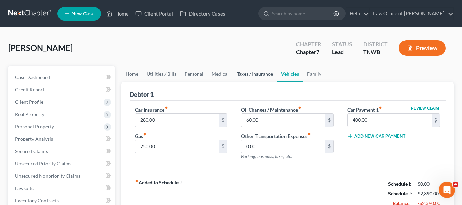
click at [256, 74] on link "Taxes / Insurance" at bounding box center [255, 74] width 44 height 16
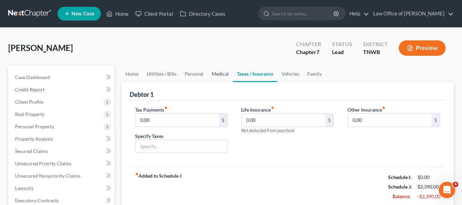
click at [216, 73] on link "Medical" at bounding box center [220, 74] width 25 height 16
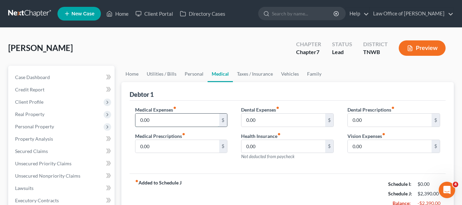
click at [137, 119] on input "0.00" at bounding box center [177, 120] width 84 height 13
type input "100.00"
click at [245, 119] on input "0.00" at bounding box center [283, 120] width 84 height 13
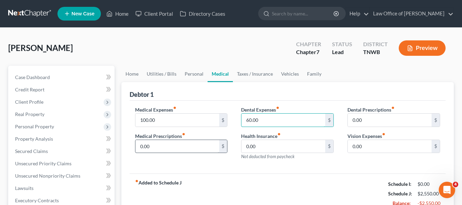
type input "60.00"
click at [141, 145] on input "0.00" at bounding box center [177, 146] width 84 height 13
type input "40.00"
click at [190, 73] on link "Personal" at bounding box center [194, 74] width 27 height 16
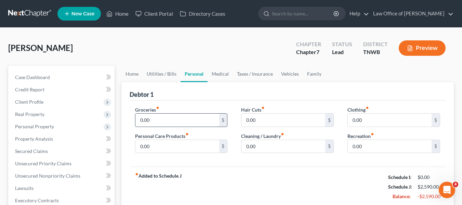
click at [137, 120] on input "0.00" at bounding box center [177, 120] width 84 height 13
type input "600.00"
click at [138, 143] on input "0.00" at bounding box center [177, 146] width 84 height 13
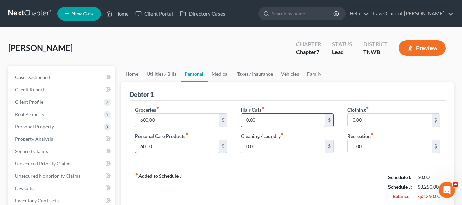
type input "60.00"
click at [243, 120] on input "0.00" at bounding box center [283, 120] width 84 height 13
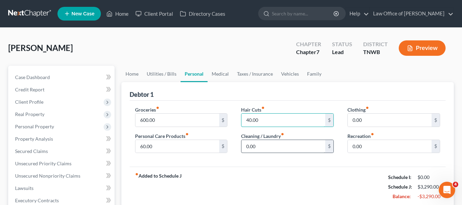
type input "40.00"
click at [245, 146] on input "0.00" at bounding box center [283, 146] width 84 height 13
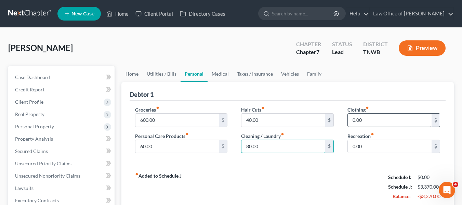
type input "80.00"
click at [348, 120] on input "0.00" at bounding box center [390, 120] width 84 height 13
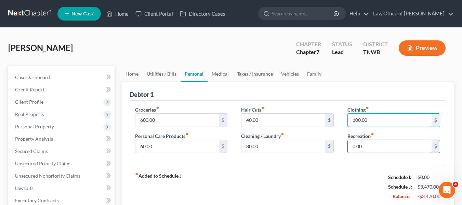
type input "100.00"
click at [354, 147] on input "0.00" at bounding box center [390, 146] width 84 height 13
type input "40.00"
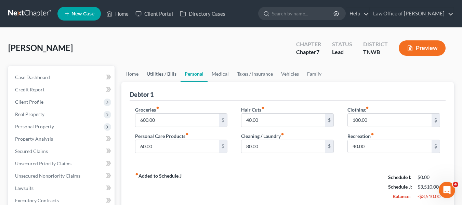
click at [164, 74] on link "Utilities / Bills" at bounding box center [162, 74] width 38 height 16
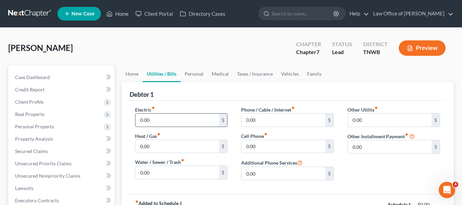
click at [138, 119] on input "0.00" at bounding box center [177, 120] width 84 height 13
type input "400.00"
click at [139, 146] on input "0.00" at bounding box center [177, 146] width 84 height 13
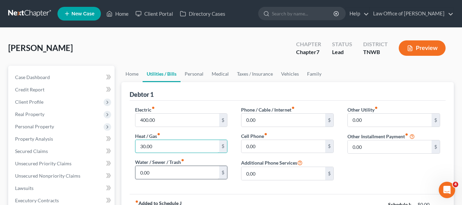
type input "30.00"
click at [137, 173] on input "0.00" at bounding box center [177, 172] width 84 height 13
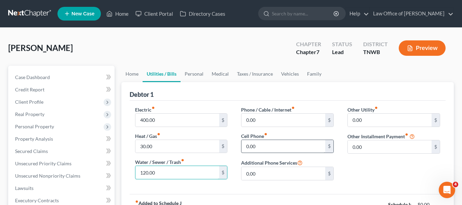
type input "120.00"
click at [247, 144] on input "0.00" at bounding box center [283, 146] width 84 height 13
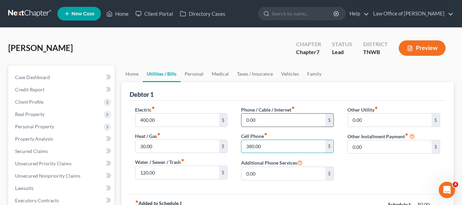
type input "380.00"
click at [244, 118] on input "0.00" at bounding box center [283, 120] width 84 height 13
type input "80.00"
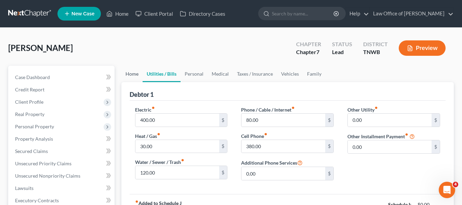
click at [133, 74] on link "Home" at bounding box center [131, 74] width 21 height 16
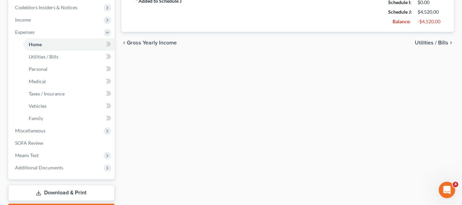
scroll to position [245, 0]
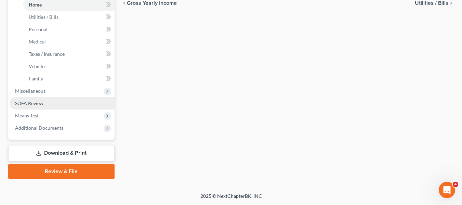
click at [49, 101] on link "SOFA Review" at bounding box center [62, 103] width 105 height 12
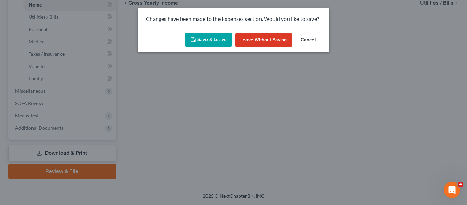
click at [203, 38] on button "Save & Leave" at bounding box center [208, 39] width 47 height 14
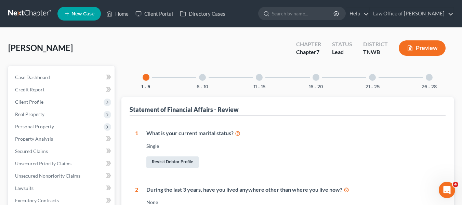
click at [176, 163] on link "Revisit Debtor Profile" at bounding box center [172, 162] width 52 height 12
select select "0"
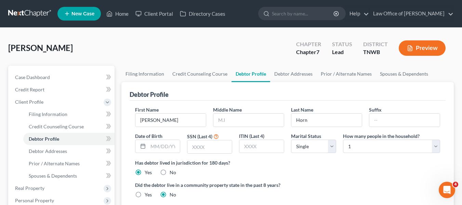
radio input "true"
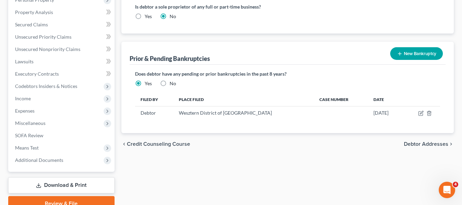
scroll to position [233, 0]
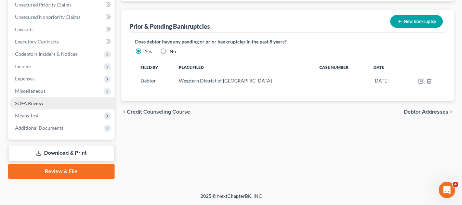
click at [34, 103] on span "SOFA Review" at bounding box center [29, 103] width 28 height 6
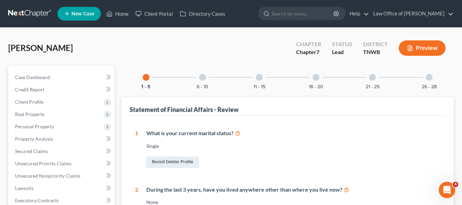
click at [202, 134] on div "What is your current marital status?" at bounding box center [293, 133] width 294 height 8
click at [151, 146] on div "Single" at bounding box center [293, 146] width 294 height 7
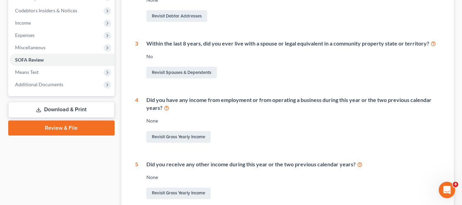
scroll to position [205, 0]
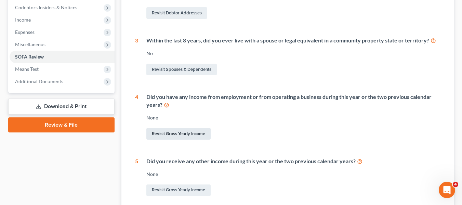
click at [185, 130] on link "Revisit Gross Yearly Income" at bounding box center [178, 134] width 64 height 12
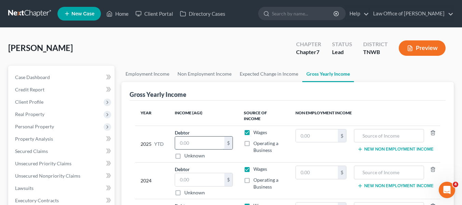
click at [195, 136] on input "text" at bounding box center [200, 142] width 50 height 13
type input "34,384.00"
click at [181, 173] on input "text" at bounding box center [200, 179] width 50 height 13
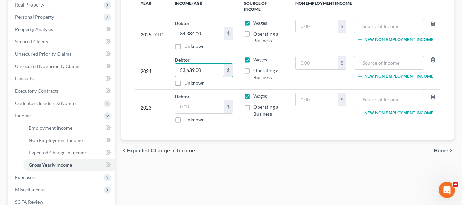
scroll to position [123, 0]
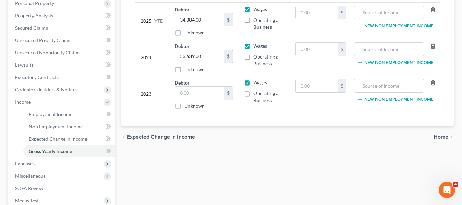
type input "53,639.00"
click at [442, 134] on span "Home" at bounding box center [441, 136] width 15 height 5
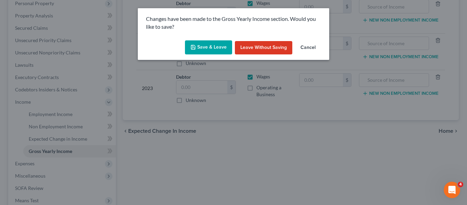
click at [209, 45] on button "Save & Leave" at bounding box center [208, 47] width 47 height 14
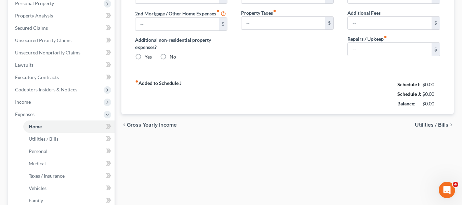
scroll to position [17, 0]
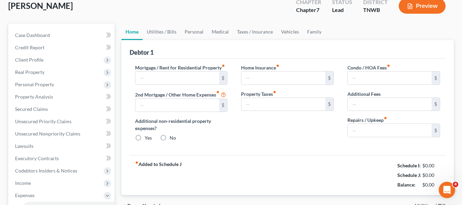
type input "1,400.00"
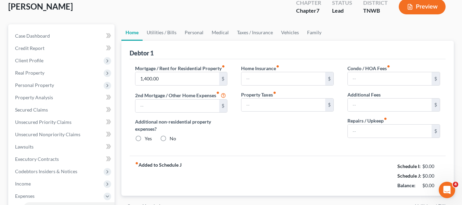
type input "0.00"
radio input "true"
type input "0.00"
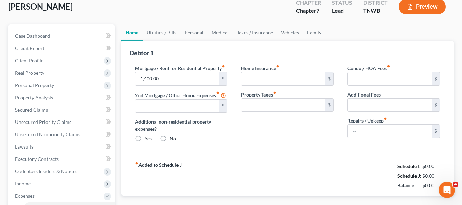
type input "0.00"
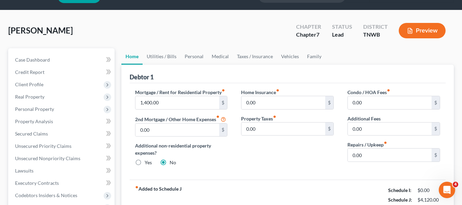
scroll to position [0, 0]
